Goal: Information Seeking & Learning: Learn about a topic

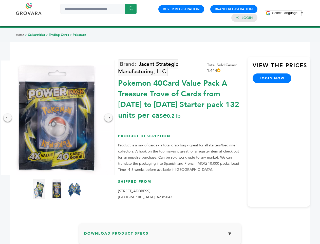
click at [288, 13] on span "Select Language" at bounding box center [285, 13] width 25 height 4
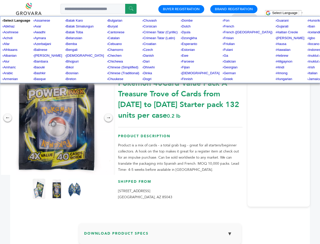
click at [57, 117] on img at bounding box center [57, 117] width 114 height 114
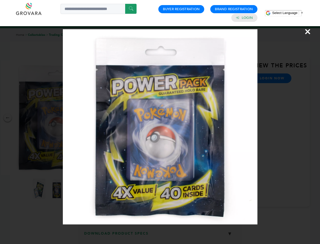
click at [8, 117] on div "×" at bounding box center [160, 122] width 320 height 244
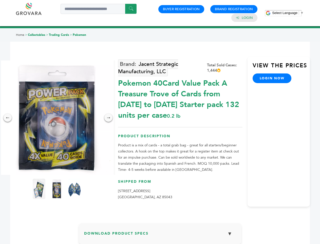
click at [109, 117] on div "→" at bounding box center [109, 117] width 8 height 8
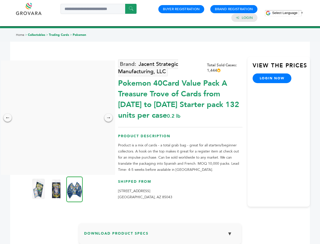
click at [39, 189] on img at bounding box center [38, 188] width 13 height 20
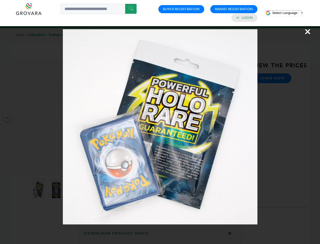
click at [57, 189] on div "×" at bounding box center [160, 122] width 320 height 244
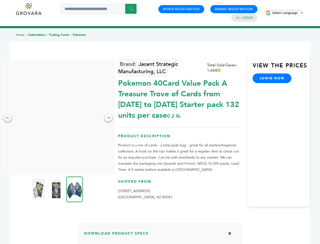
click at [75, 189] on img at bounding box center [74, 189] width 16 height 26
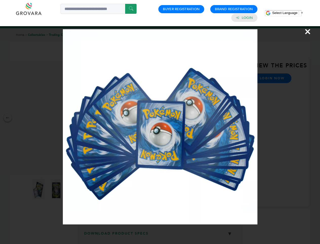
click at [160, 235] on div "×" at bounding box center [160, 122] width 320 height 244
